Goal: Register for event/course

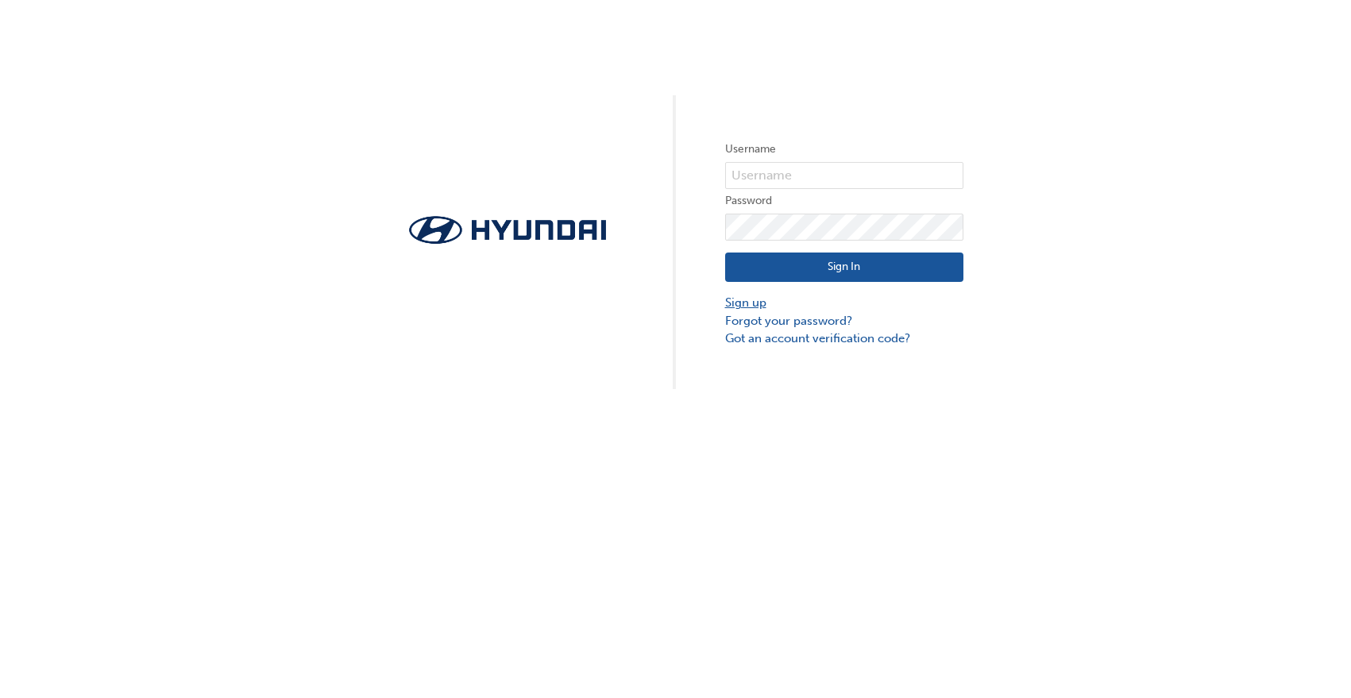
click at [738, 303] on link "Sign up" at bounding box center [844, 303] width 238 height 18
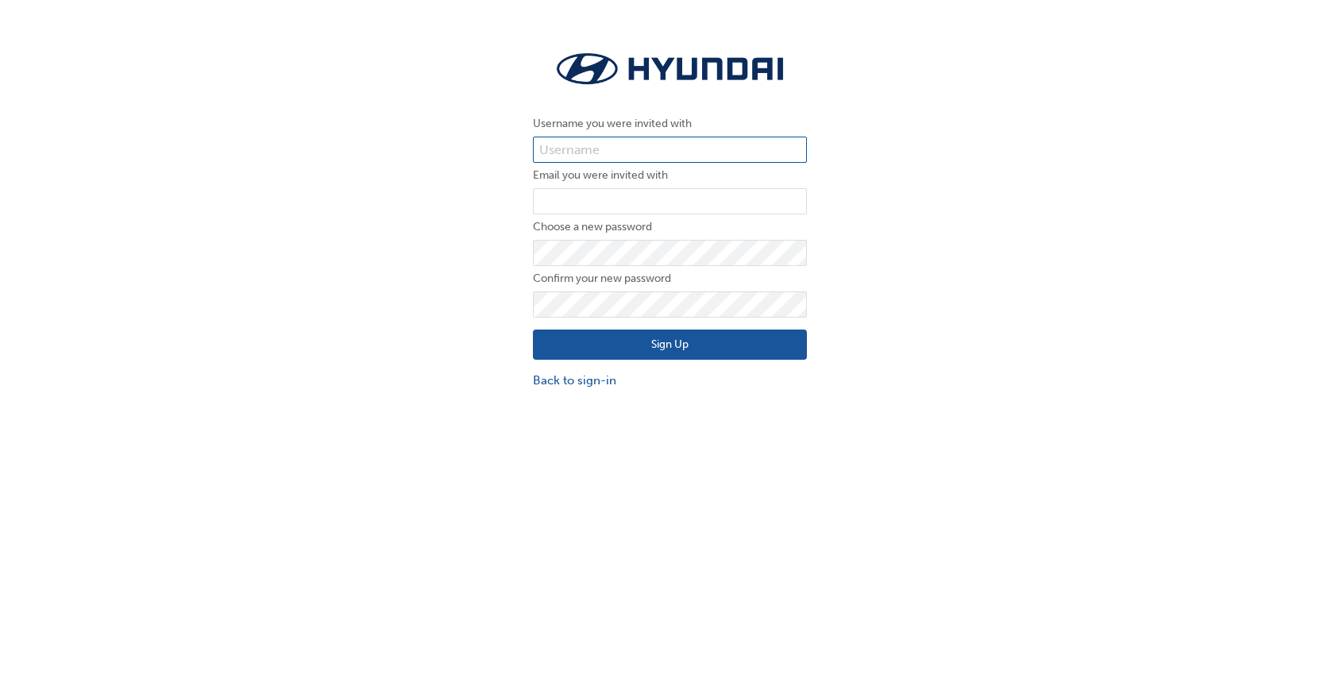
click at [593, 142] on input "text" at bounding box center [670, 150] width 274 height 27
paste input "10000335"
type input "10000335"
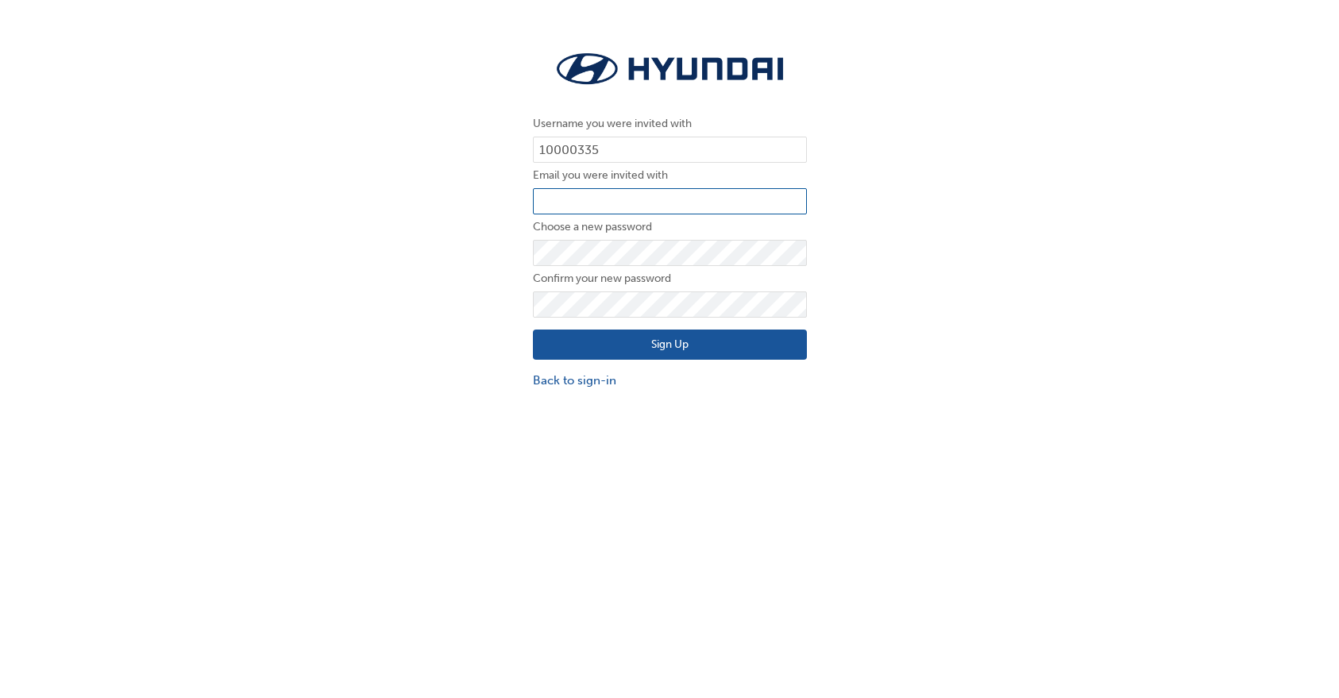
click at [562, 205] on input "email" at bounding box center [670, 201] width 274 height 27
type input "[EMAIL_ADDRESS][PERSON_NAME][DOMAIN_NAME]"
click at [673, 345] on button "Sign Up" at bounding box center [670, 345] width 274 height 30
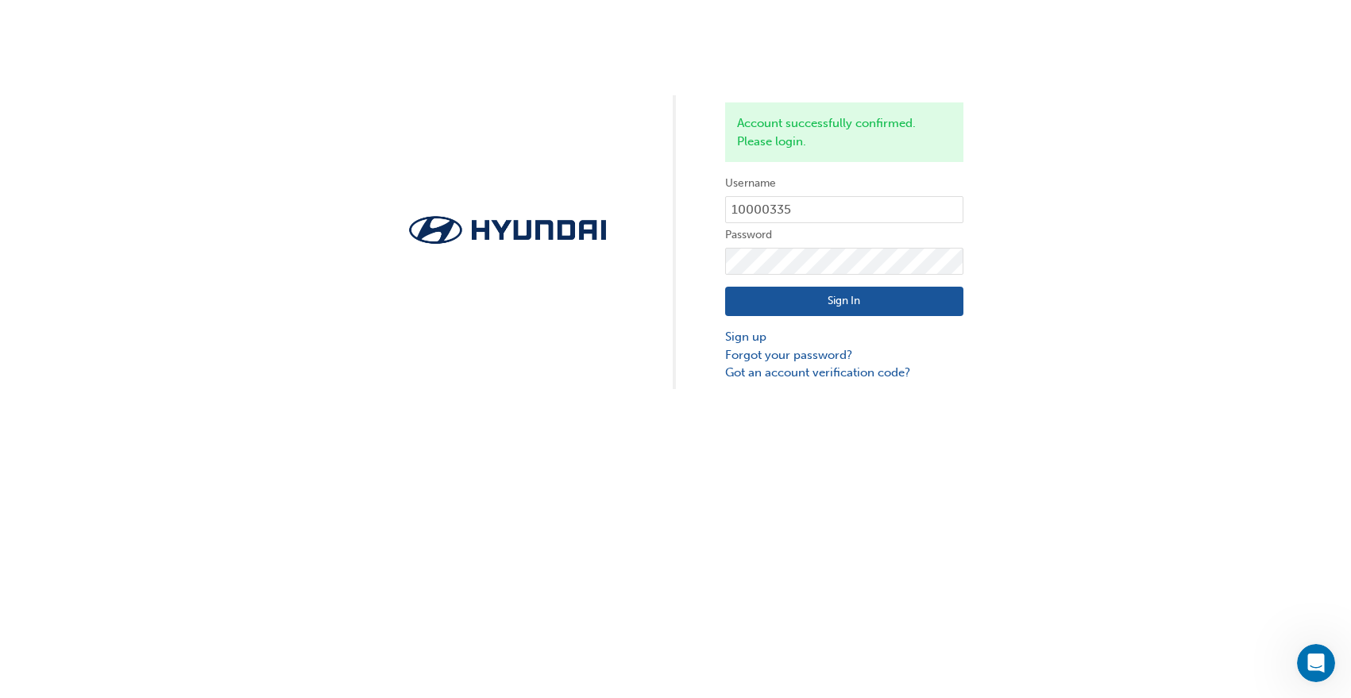
click at [816, 300] on button "Sign In" at bounding box center [844, 302] width 238 height 30
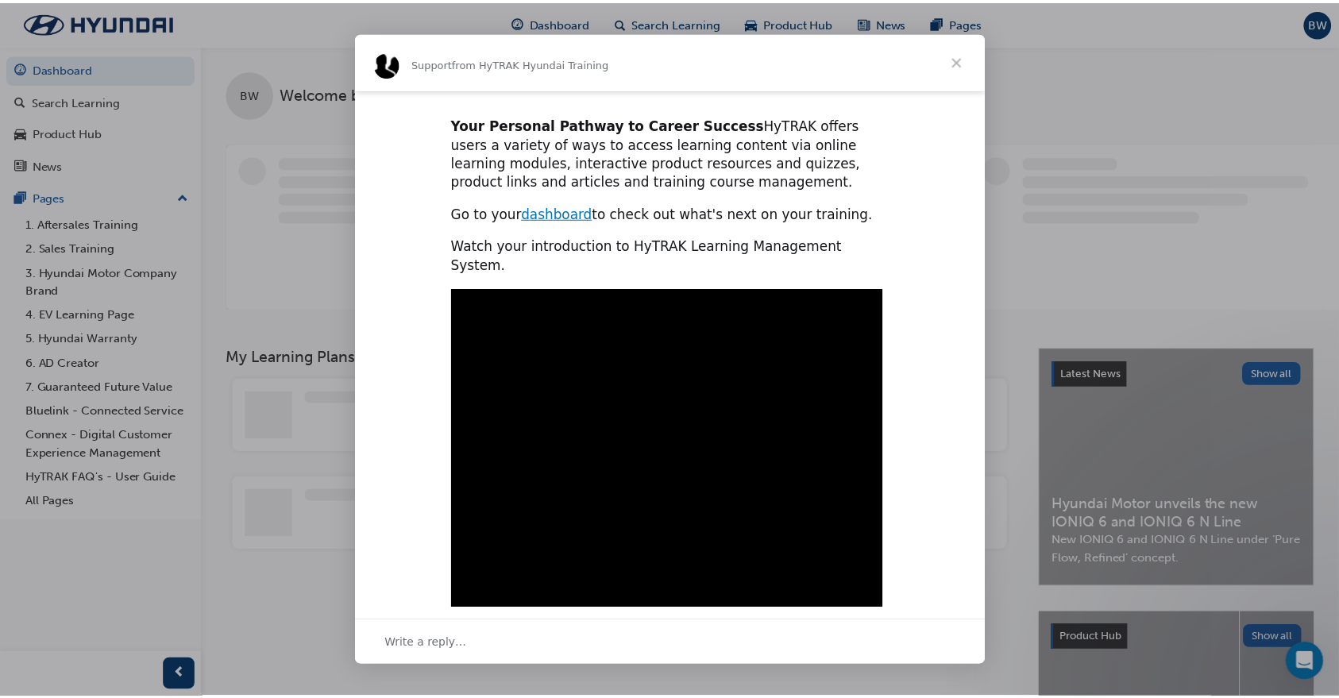
scroll to position [390, 0]
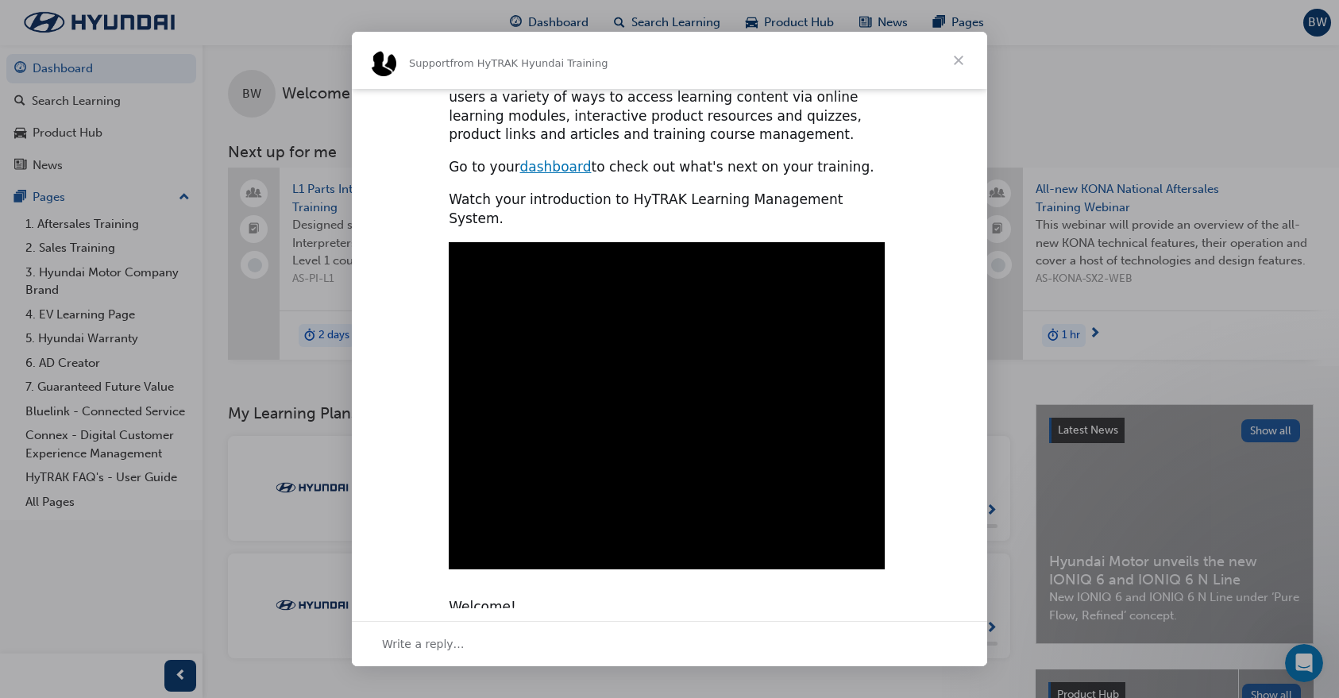
click at [962, 63] on span "Close" at bounding box center [958, 60] width 57 height 57
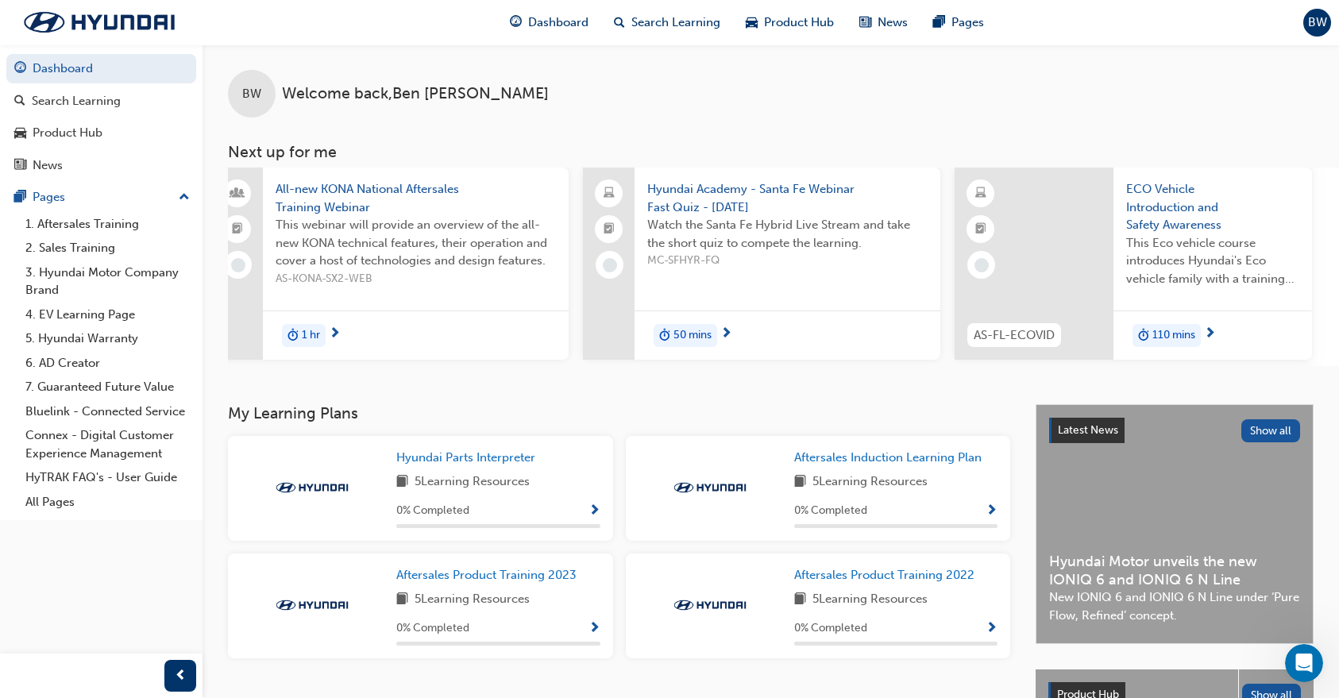
scroll to position [0, 0]
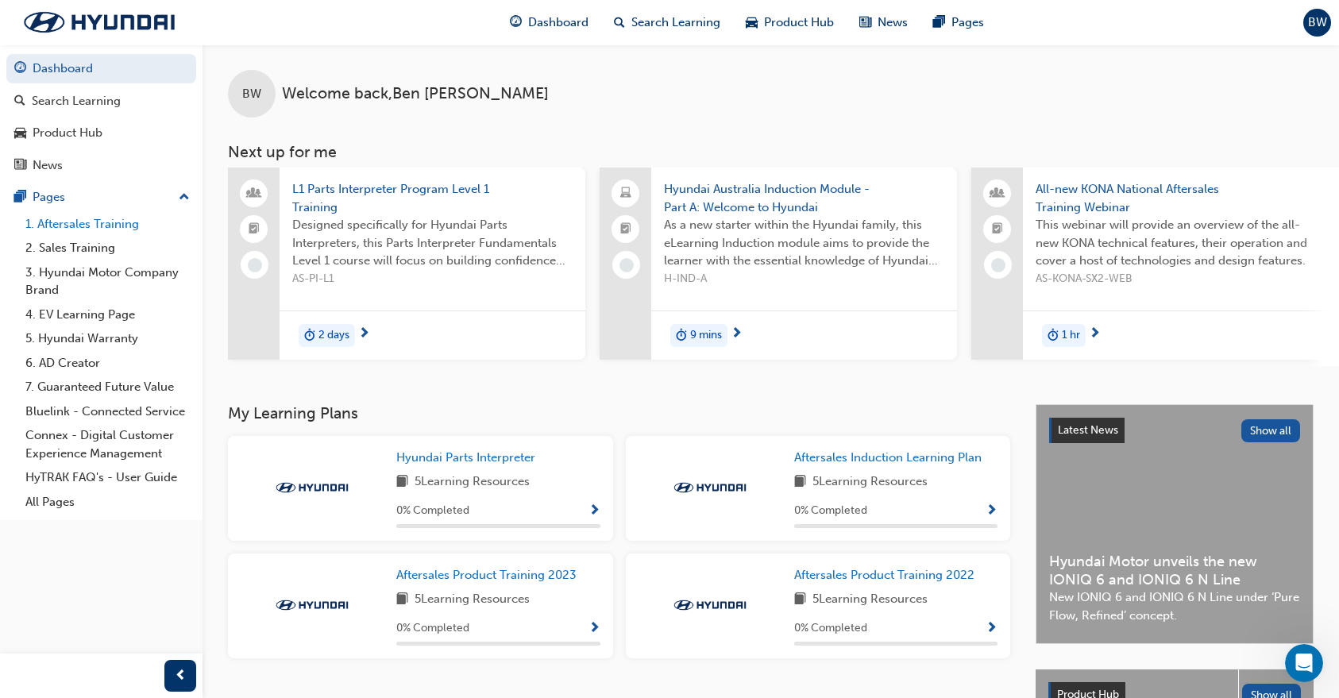
click at [78, 226] on link "1. Aftersales Training" at bounding box center [107, 224] width 177 height 25
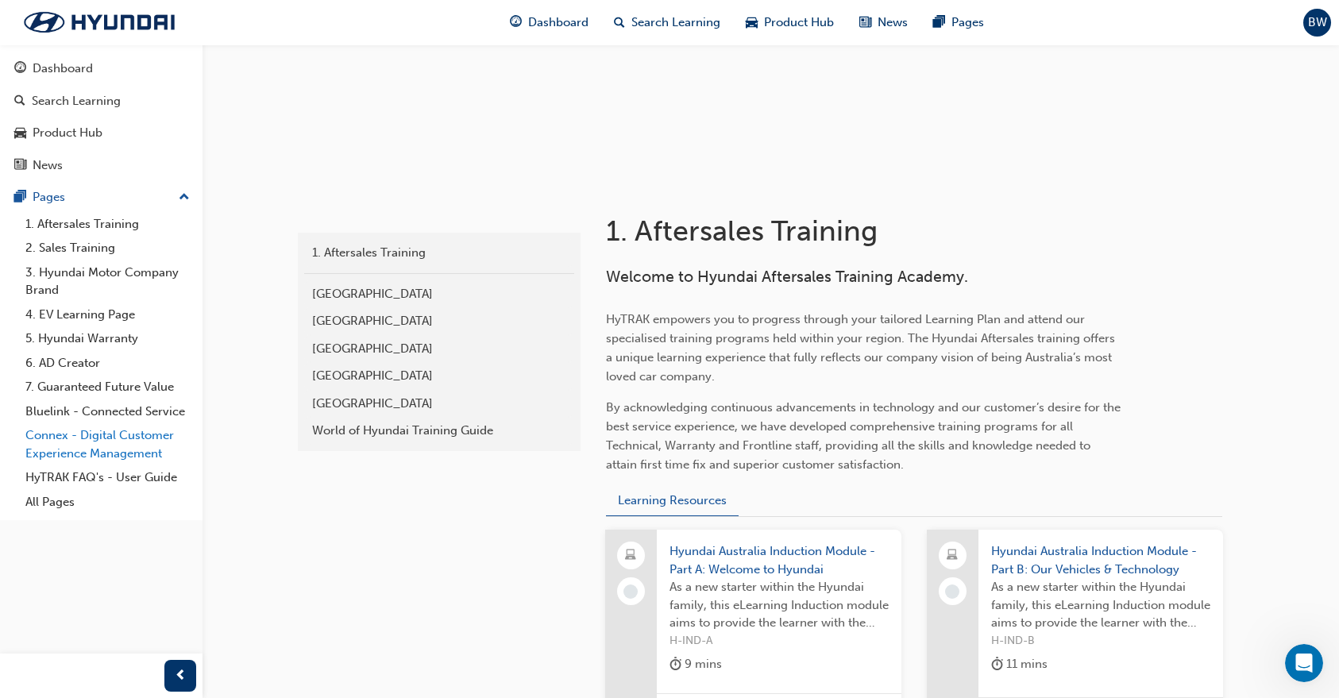
scroll to position [179, 0]
click at [80, 73] on div "Dashboard" at bounding box center [63, 69] width 60 height 18
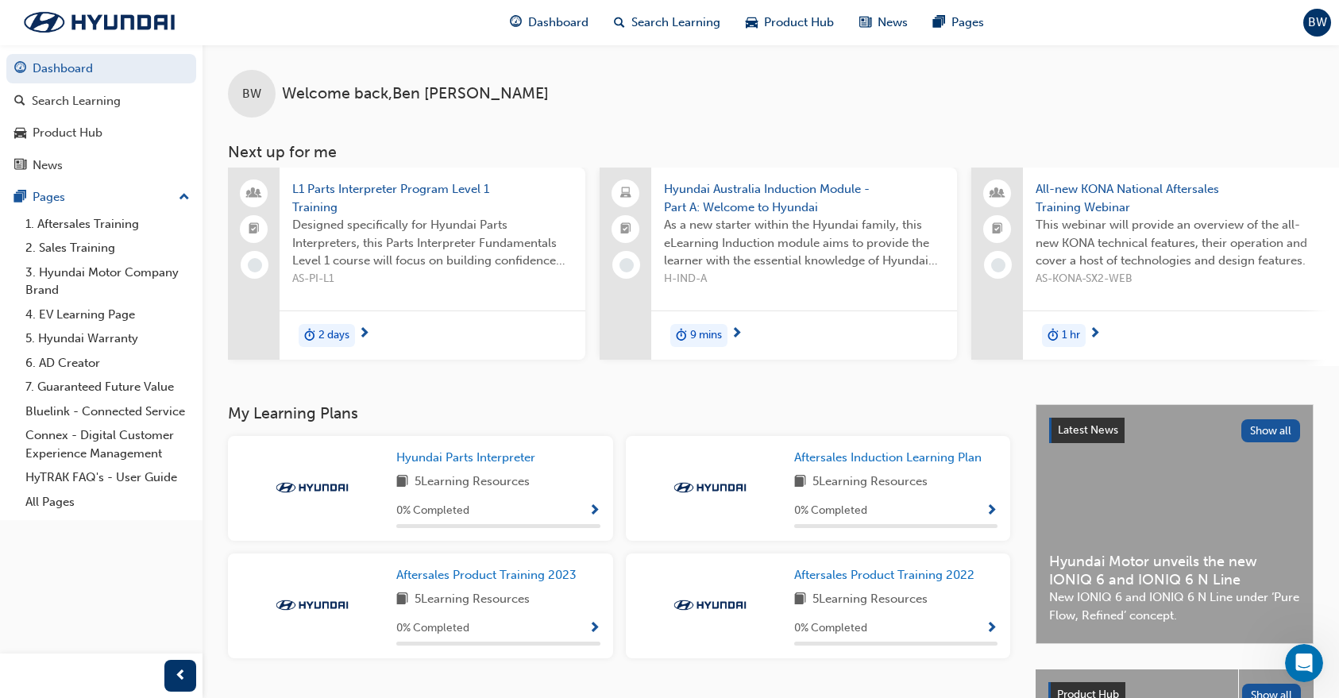
scroll to position [26, 0]
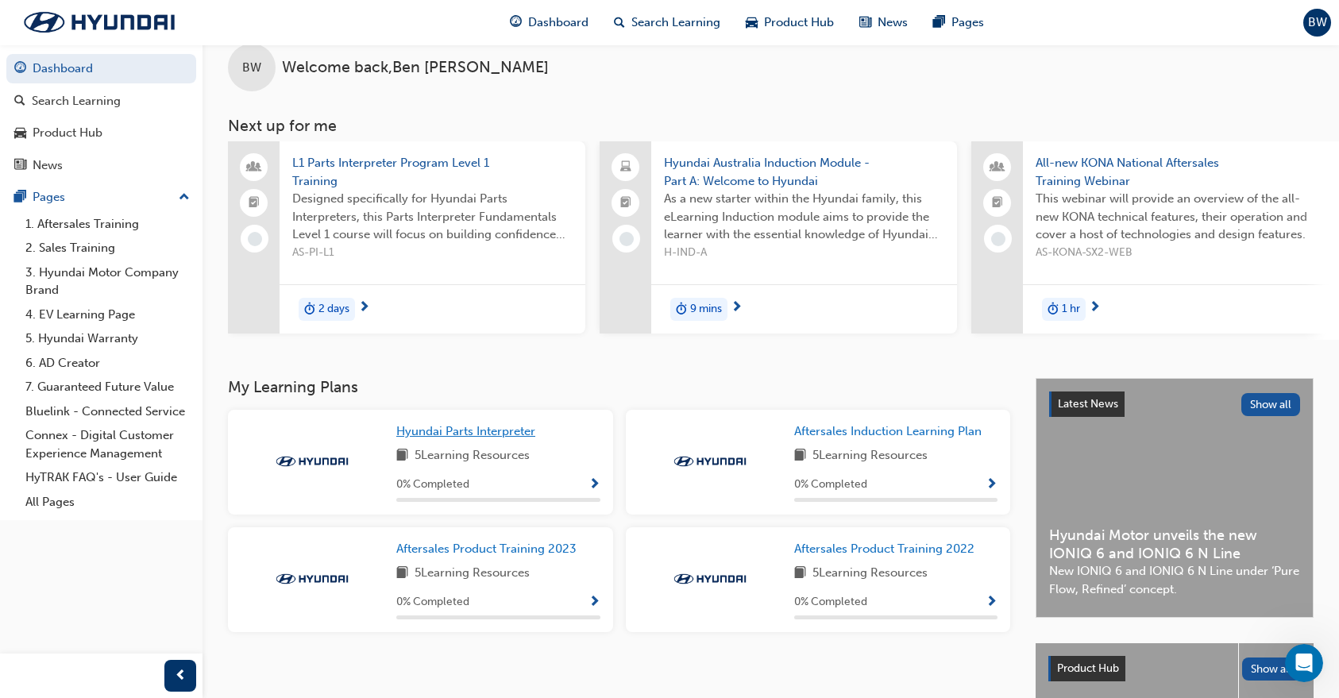
click at [478, 438] on span "Hyundai Parts Interpreter" at bounding box center [465, 431] width 139 height 14
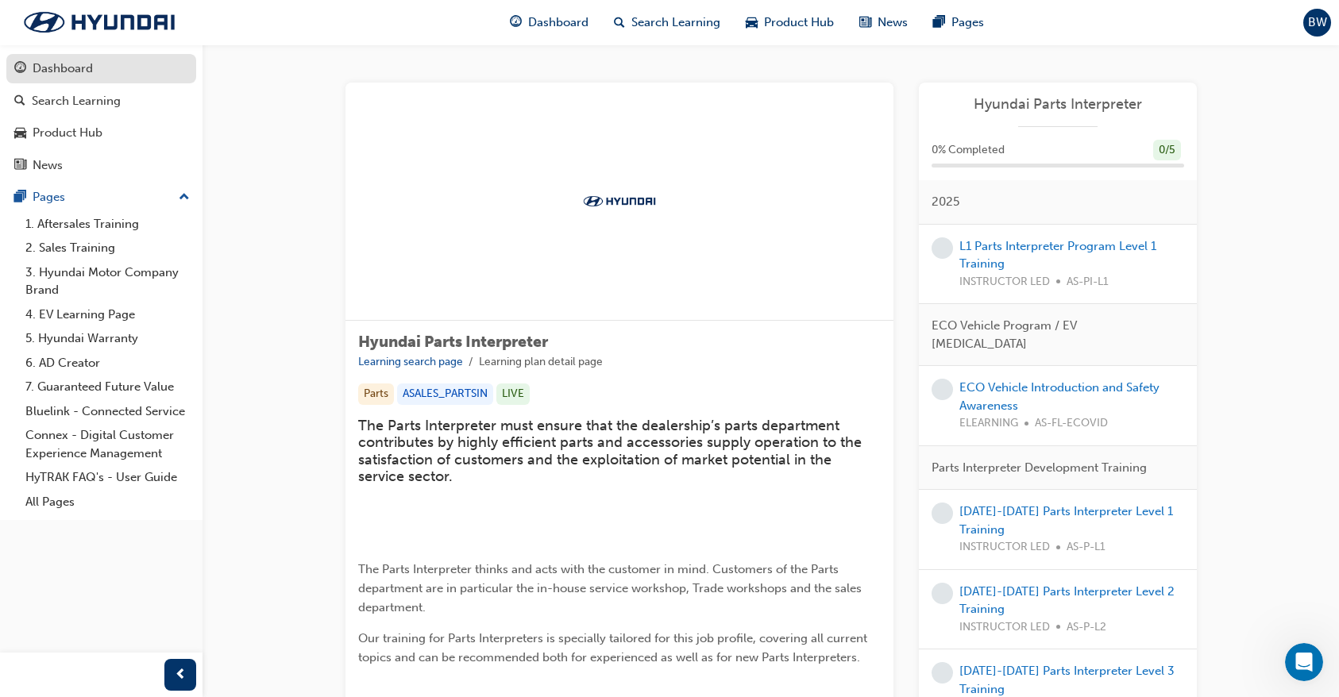
click at [101, 70] on div "Dashboard" at bounding box center [101, 69] width 174 height 20
